Goal: Transaction & Acquisition: Purchase product/service

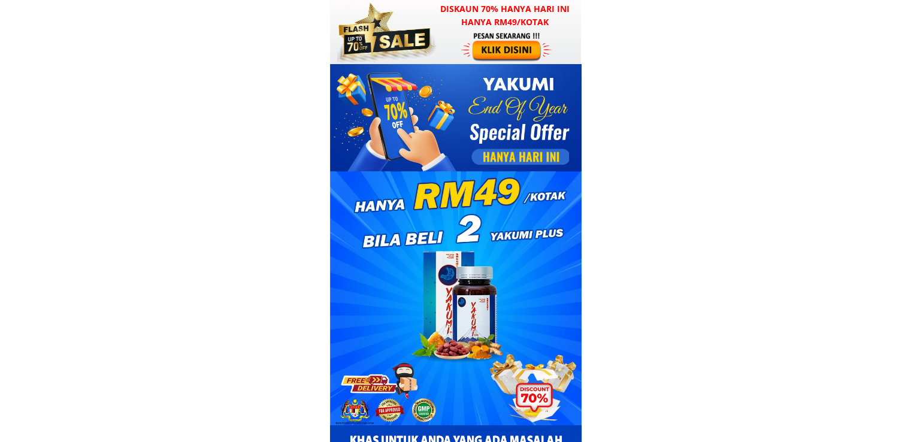
click at [450, 37] on div at bounding box center [455, 32] width 251 height 64
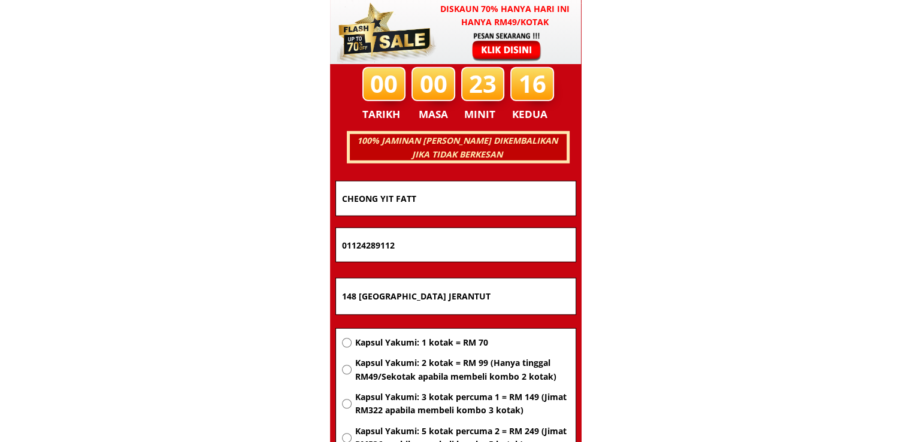
scroll to position [7672, 0]
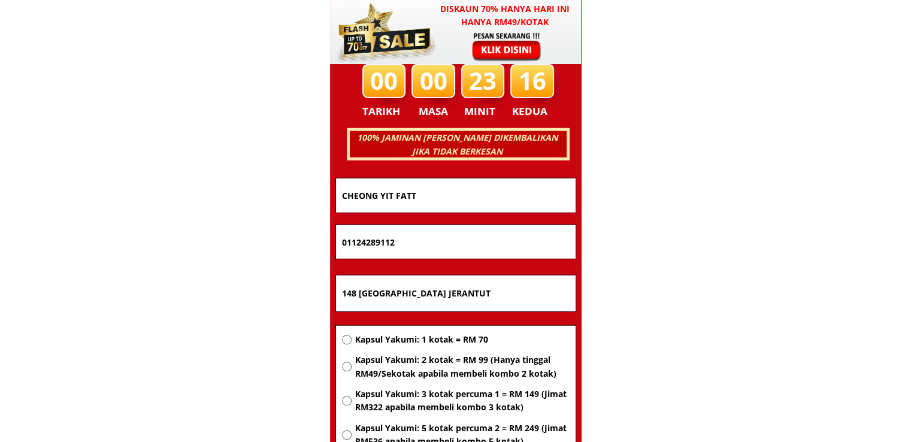
click at [400, 291] on input "148 [GEOGRAPHIC_DATA] JERANTUT" at bounding box center [456, 293] width 234 height 36
paste input "Lot"
type input "Lot"
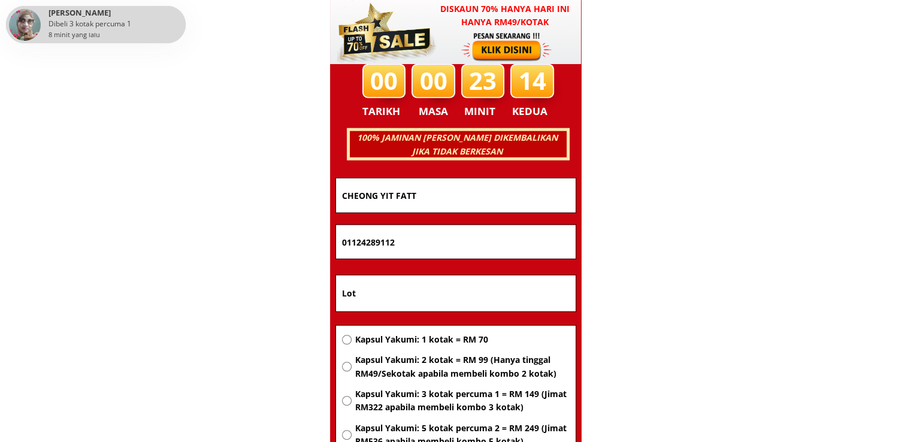
click at [412, 365] on span "Kapsul Yakumi: 2 kotak = RM 99 (Hanya tinggal RM49/Sekotak apabila membeli komb…" at bounding box center [461, 366] width 214 height 27
radio input "true"
drag, startPoint x: 428, startPoint y: 248, endPoint x: 293, endPoint y: 248, distance: 134.7
click at [366, 398] on span "Kapsul Yakumi: 3 kotak percuma 1 = RM 149 (Jimat RM322 apabila membeli kombo 3 …" at bounding box center [461, 400] width 214 height 27
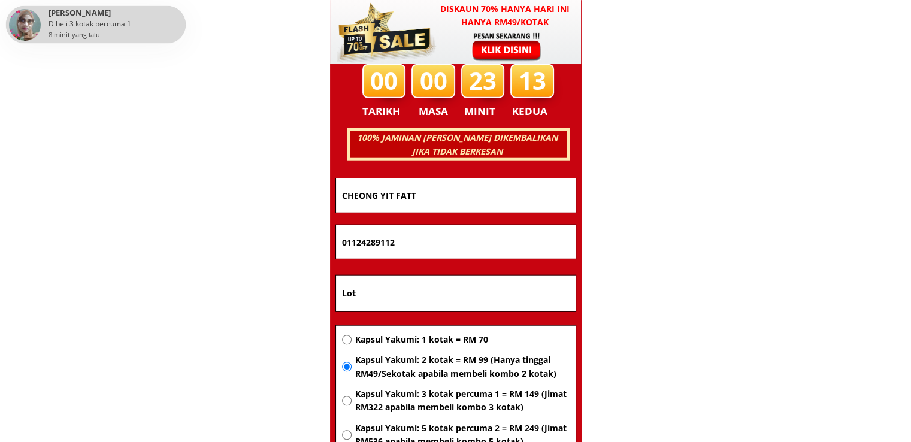
radio input "true"
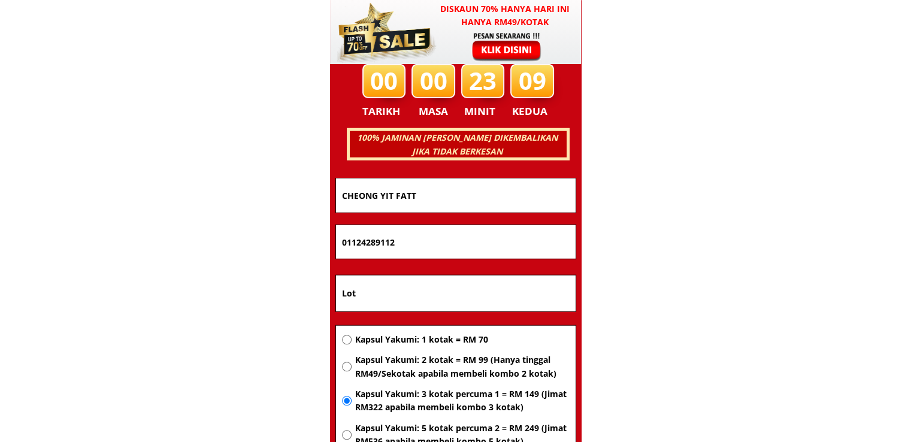
paste input "6975864"
type input "0169758642"
drag, startPoint x: 441, startPoint y: 198, endPoint x: 202, endPoint y: 190, distance: 239.0
paste input "Mokhtawil"
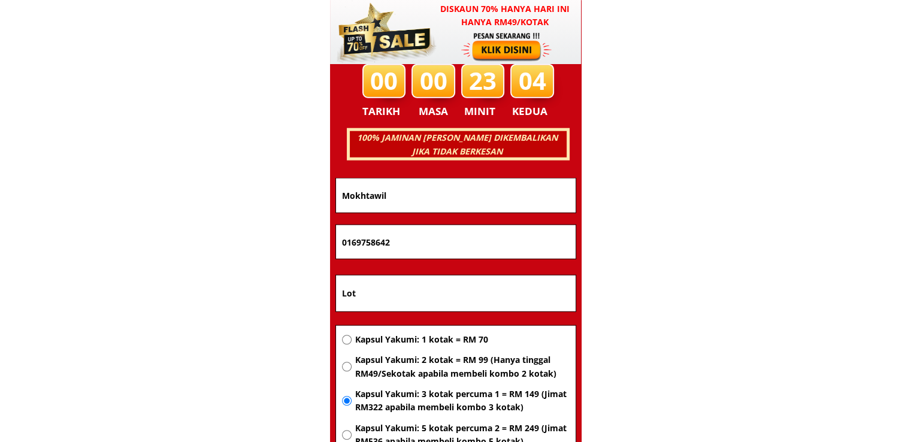
scroll to position [7852, 0]
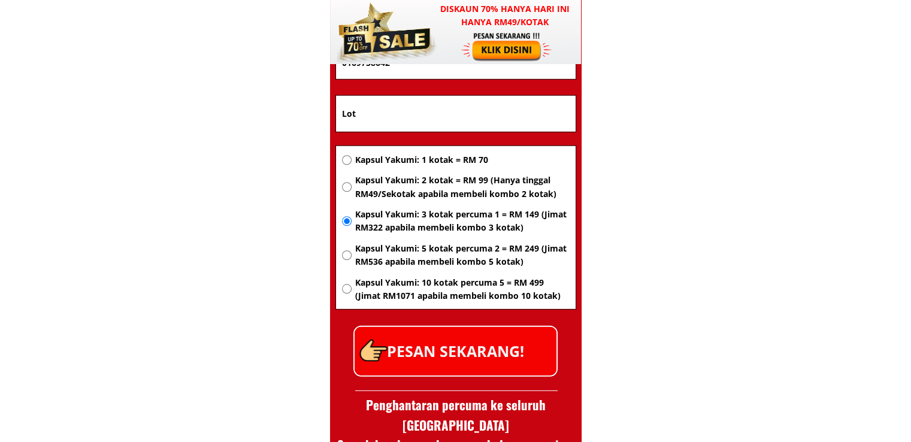
type input "Mokhtawil"
click at [467, 346] on p "PESAN SEKARANG!" at bounding box center [455, 351] width 202 height 48
